Goal: Find specific page/section: Find specific page/section

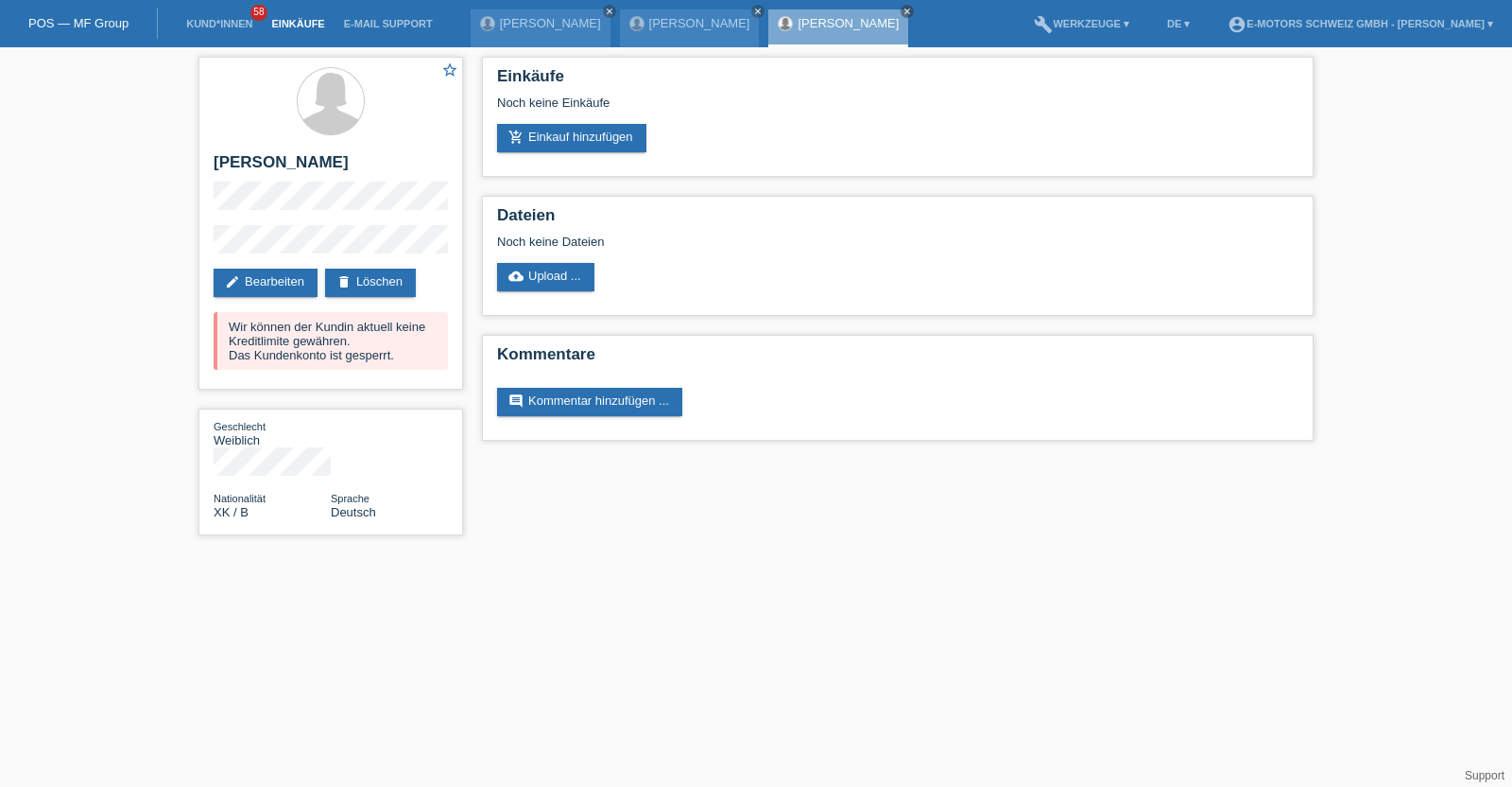
click at [287, 25] on link "Einkäufe" at bounding box center [297, 24] width 72 height 12
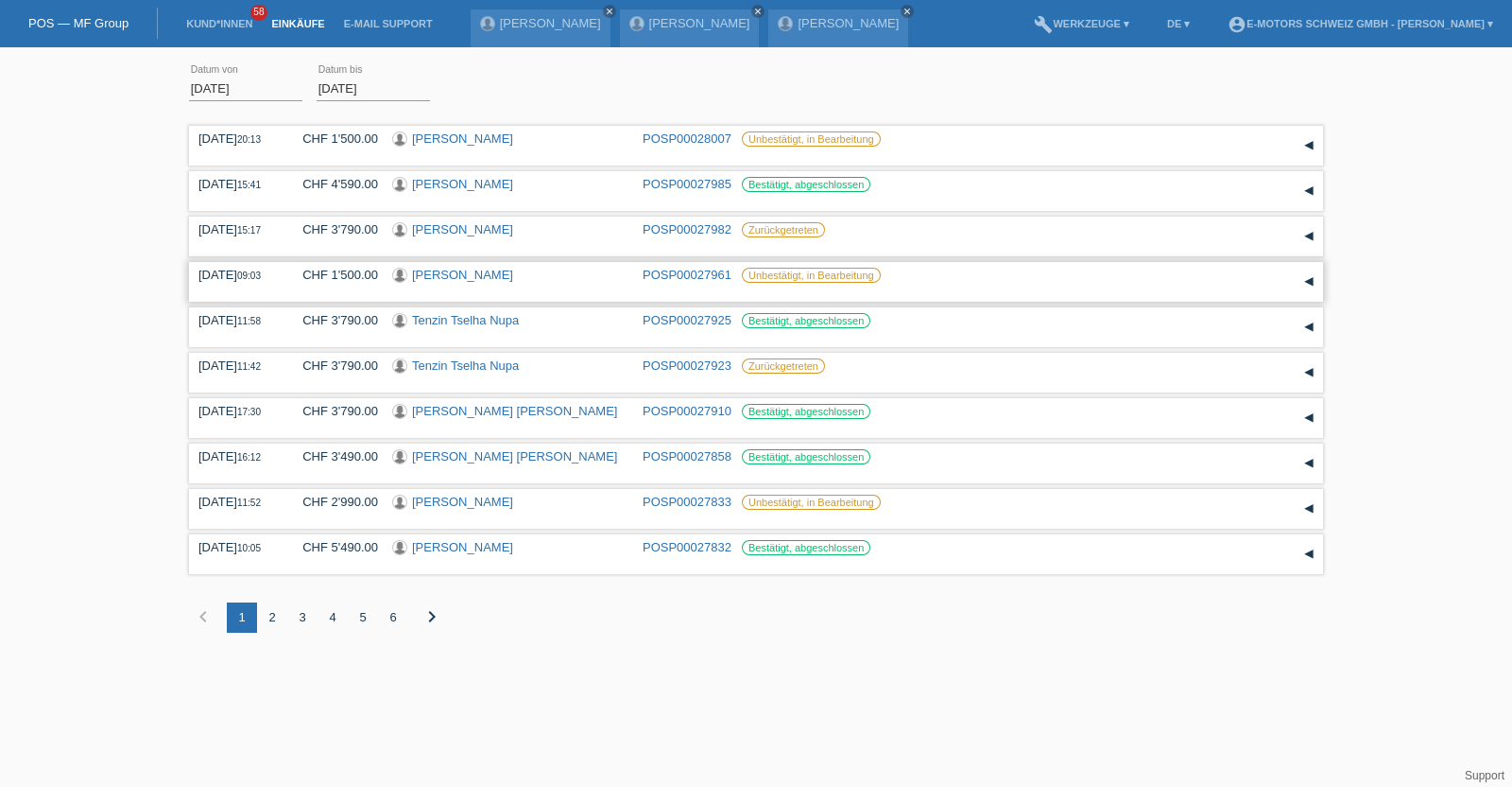
click at [481, 280] on link "[PERSON_NAME]" at bounding box center [462, 274] width 101 height 15
click at [213, 23] on link "Kund*innen" at bounding box center [219, 24] width 85 height 12
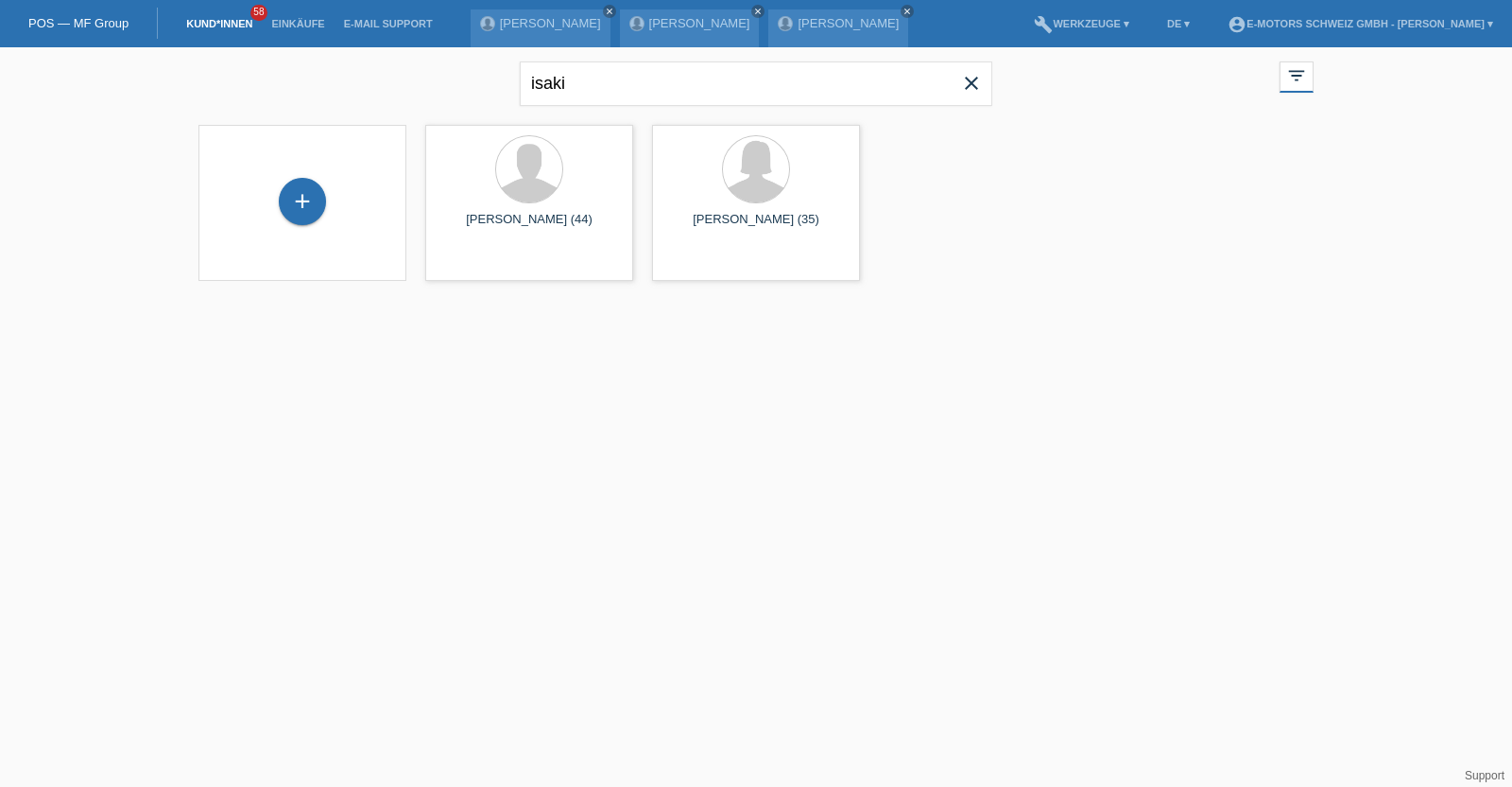
click at [973, 78] on icon "close" at bounding box center [971, 82] width 22 height 22
